Goal: Information Seeking & Learning: Learn about a topic

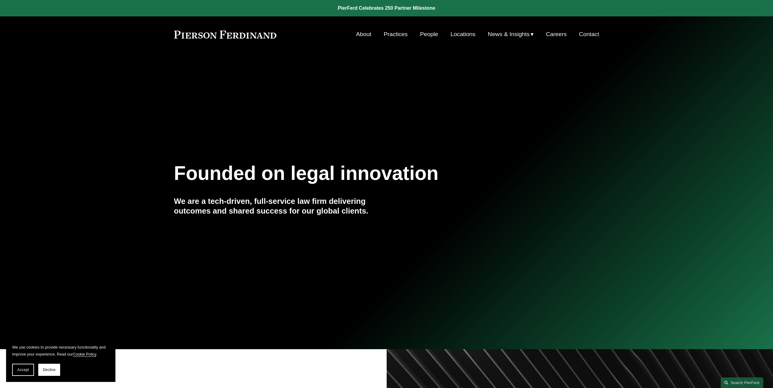
click at [424, 36] on link "People" at bounding box center [429, 35] width 18 height 12
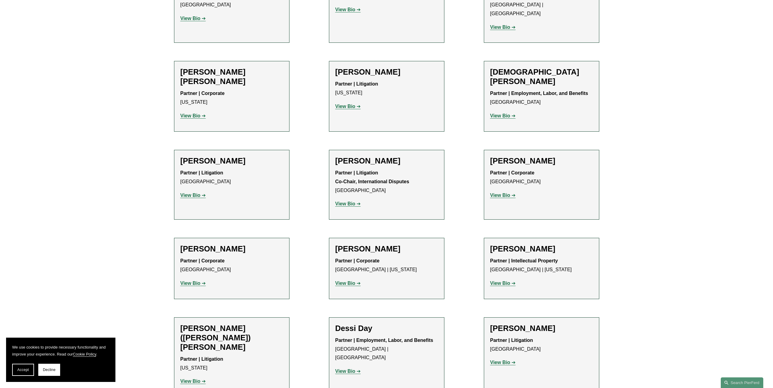
click at [500, 281] on strong "View Bio" at bounding box center [500, 283] width 20 height 5
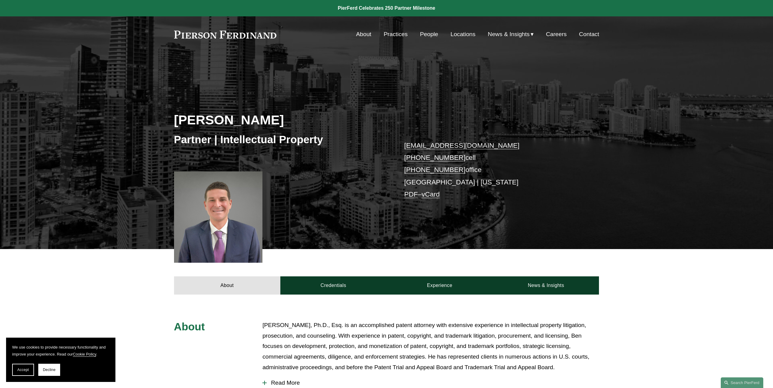
scroll to position [182, 0]
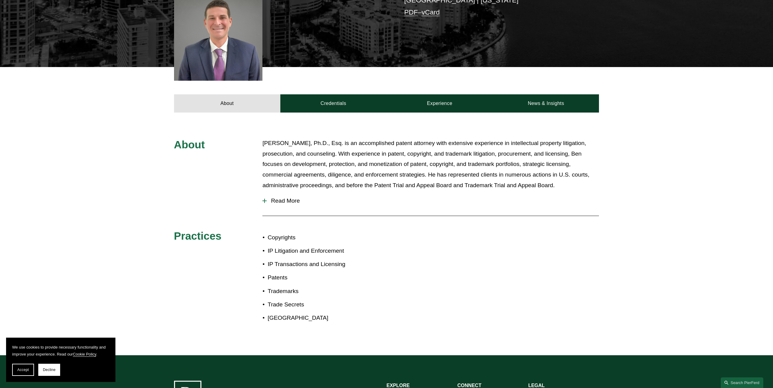
click at [368, 163] on p "Benjamin Dach, Ph.D., Esq. is an accomplished patent attorney with extensive ex…" at bounding box center [430, 164] width 336 height 53
click at [284, 204] on span "Read More" at bounding box center [433, 201] width 332 height 7
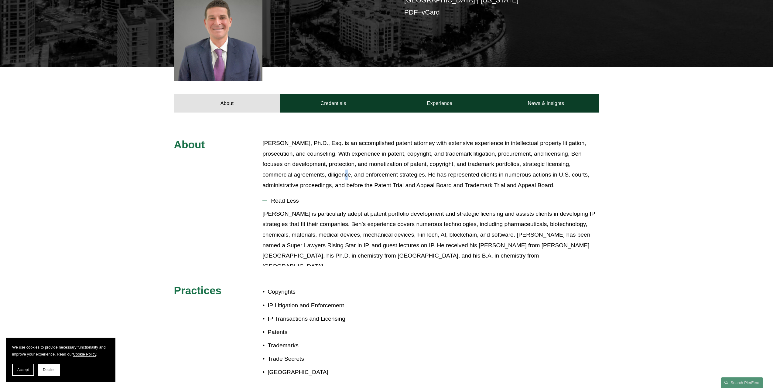
click at [346, 170] on p "Benjamin Dach, Ph.D., Esq. is an accomplished patent attorney with extensive ex…" at bounding box center [430, 164] width 336 height 53
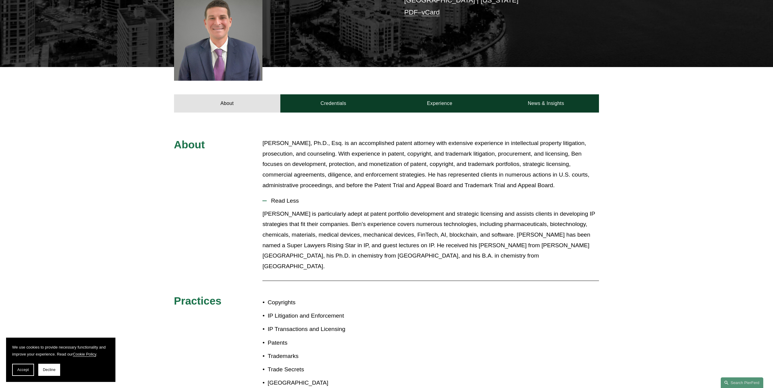
click at [44, 92] on div "About Credentials Experience News & Insights" at bounding box center [386, 90] width 773 height 46
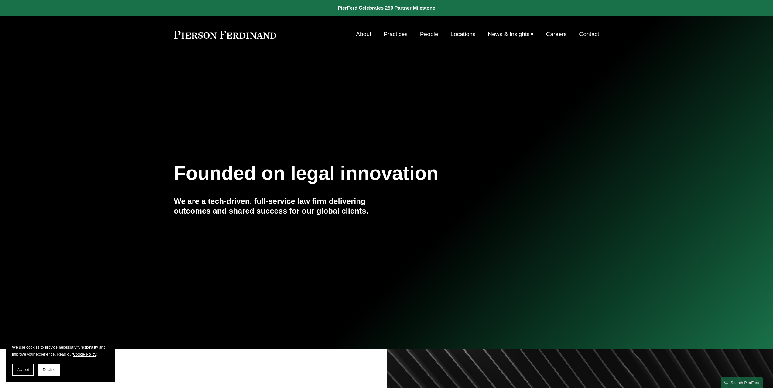
click at [359, 34] on link "About" at bounding box center [363, 35] width 15 height 12
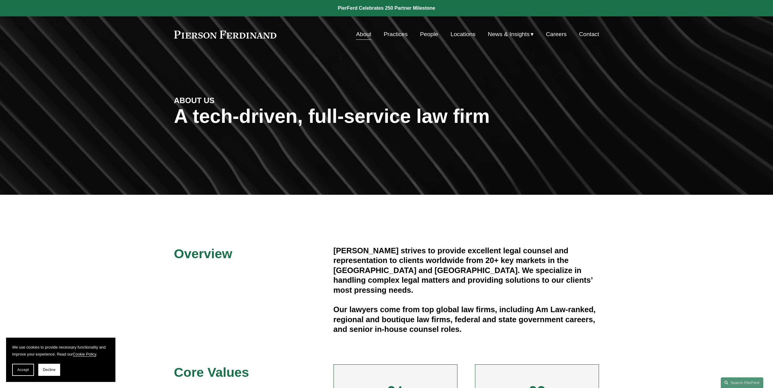
scroll to position [121, 0]
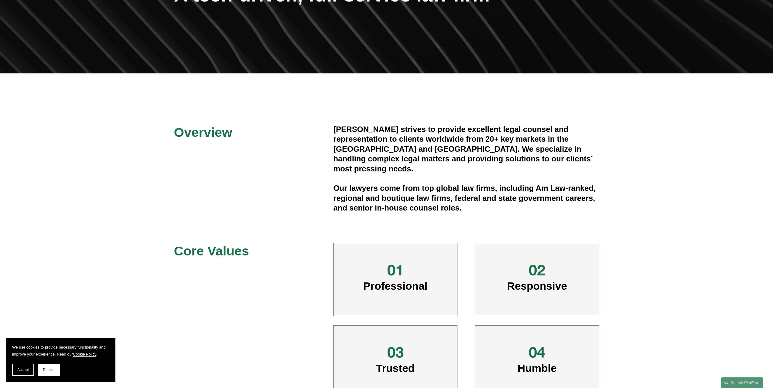
click at [453, 136] on h4 "[PERSON_NAME] strives to provide excellent legal counsel and representation to …" at bounding box center [466, 148] width 266 height 49
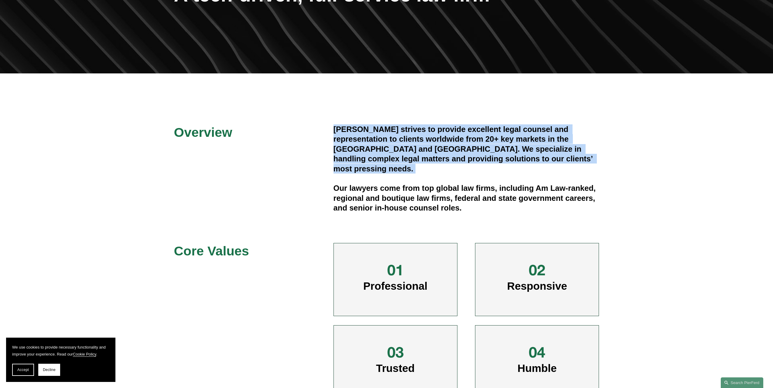
click at [453, 136] on h4 "[PERSON_NAME] strives to provide excellent legal counsel and representation to …" at bounding box center [466, 148] width 266 height 49
click at [494, 156] on h4 "Pierson Ferdinand strives to provide excellent legal counsel and representation…" at bounding box center [466, 148] width 266 height 49
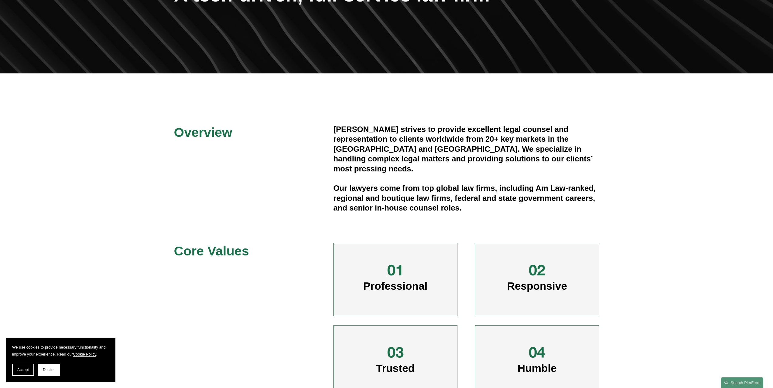
click at [504, 155] on h4 "Pierson Ferdinand strives to provide excellent legal counsel and representation…" at bounding box center [466, 148] width 266 height 49
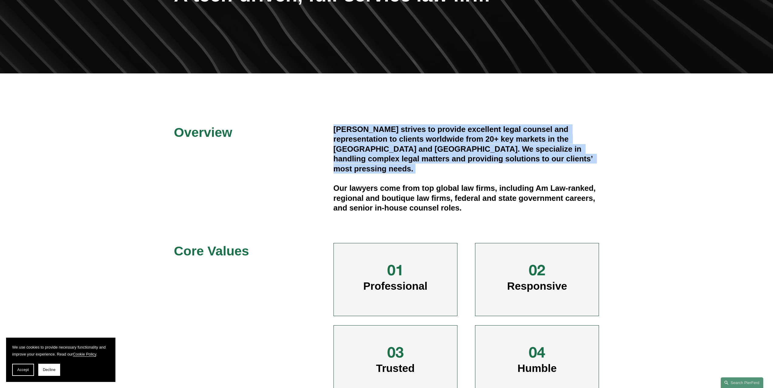
click at [504, 155] on h4 "Pierson Ferdinand strives to provide excellent legal counsel and representation…" at bounding box center [466, 148] width 266 height 49
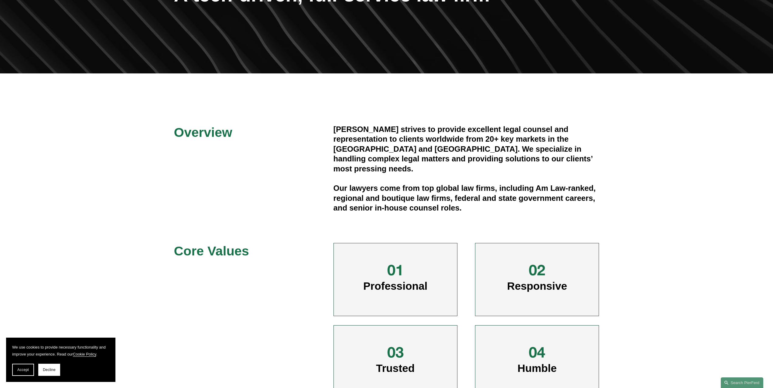
click at [523, 165] on div "Pierson Ferdinand strives to provide excellent legal counsel and representation…" at bounding box center [466, 168] width 266 height 89
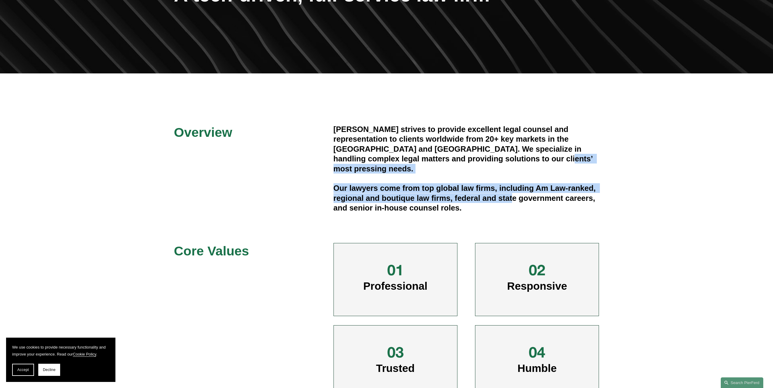
drag, startPoint x: 516, startPoint y: 158, endPoint x: 512, endPoint y: 193, distance: 35.4
click at [512, 193] on div "Pierson Ferdinand strives to provide excellent legal counsel and representation…" at bounding box center [466, 168] width 266 height 89
click at [512, 193] on h4 "Our lawyers come from top global law firms, including Am Law-ranked, regional a…" at bounding box center [466, 197] width 266 height 29
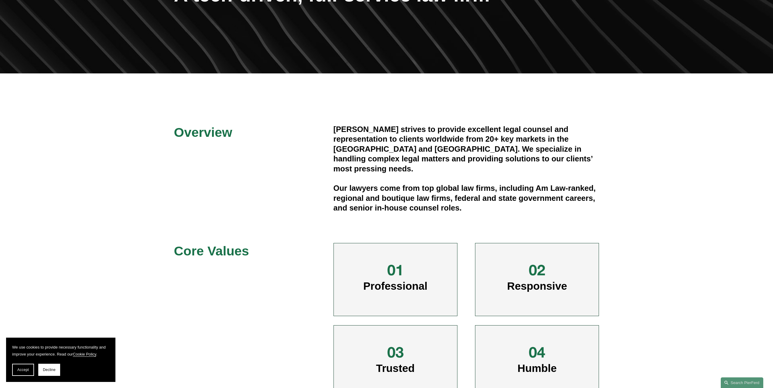
scroll to position [243, 0]
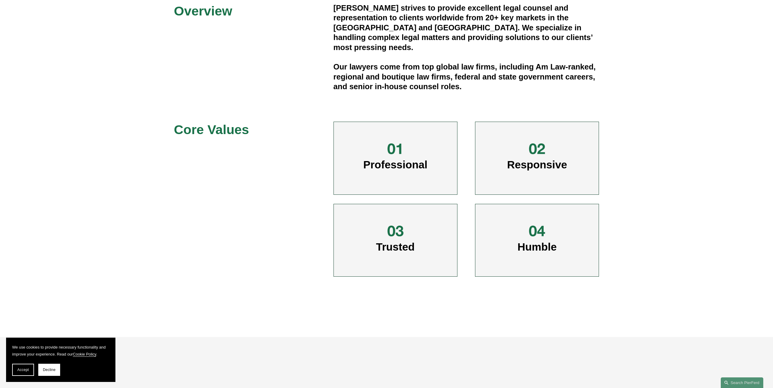
click at [398, 163] on span "Professional" at bounding box center [395, 165] width 64 height 12
click at [543, 174] on div "Responsive" at bounding box center [537, 158] width 124 height 73
click at [540, 168] on span "Responsive" at bounding box center [537, 165] width 60 height 12
click at [540, 146] on div at bounding box center [537, 149] width 18 height 18
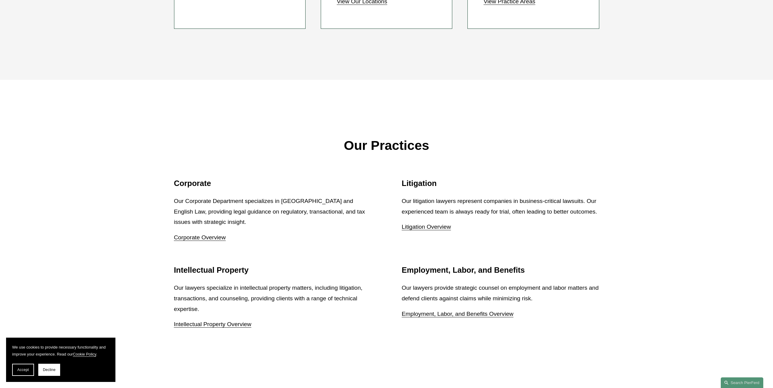
scroll to position [789, 0]
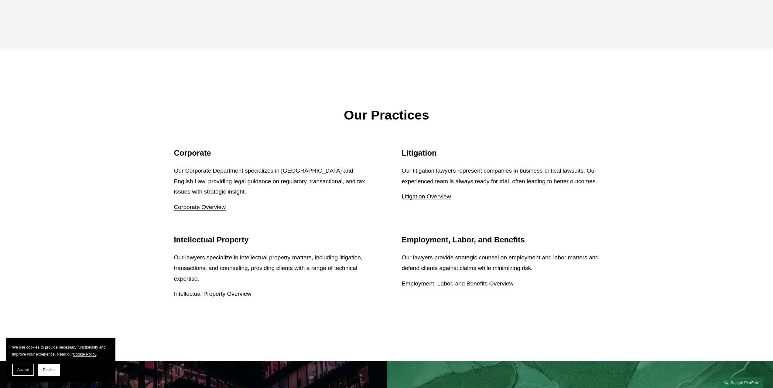
click at [449, 172] on p "Our litigation lawyers represent companies in business-critical lawsuits. Our e…" at bounding box center [500, 176] width 197 height 21
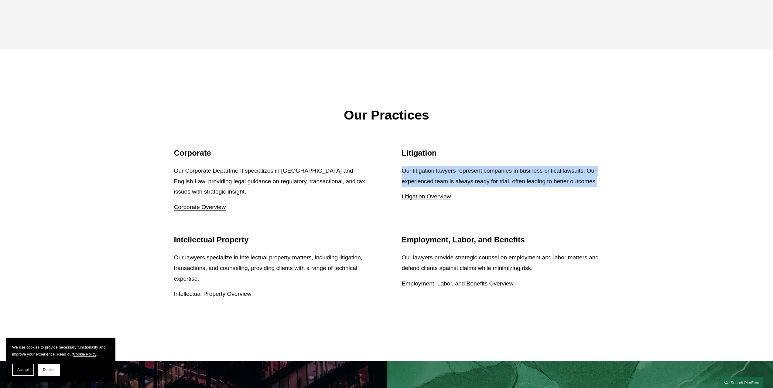
click at [449, 172] on p "Our litigation lawyers represent companies in business-critical lawsuits. Our e…" at bounding box center [500, 176] width 197 height 21
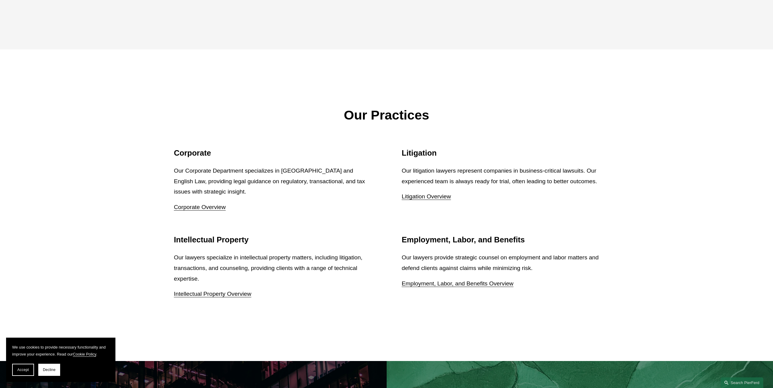
click at [343, 175] on p "Our Corporate Department specializes in US and English Law, providing legal gui…" at bounding box center [272, 182] width 197 height 32
click at [357, 182] on p "Our Corporate Department specializes in US and English Law, providing legal gui…" at bounding box center [272, 182] width 197 height 32
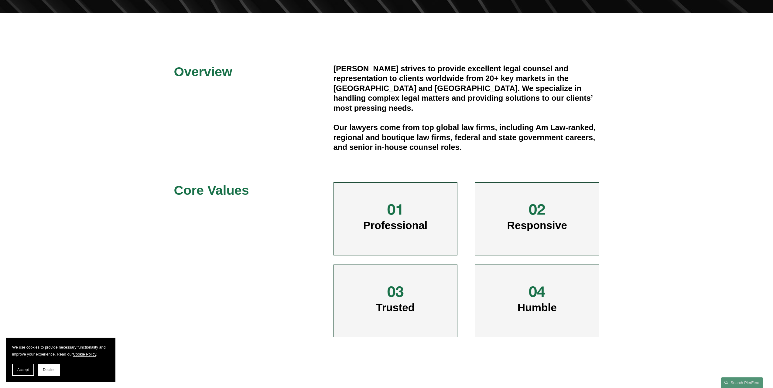
scroll to position [0, 0]
